Goal: Find specific page/section: Find specific page/section

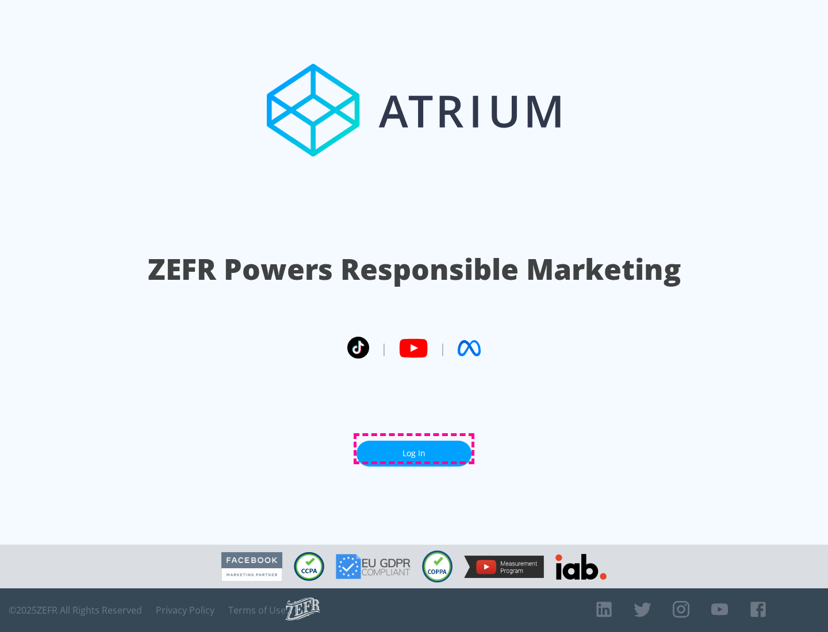
click at [414, 449] on link "Log In" at bounding box center [413, 454] width 115 height 26
